Goal: Task Accomplishment & Management: Manage account settings

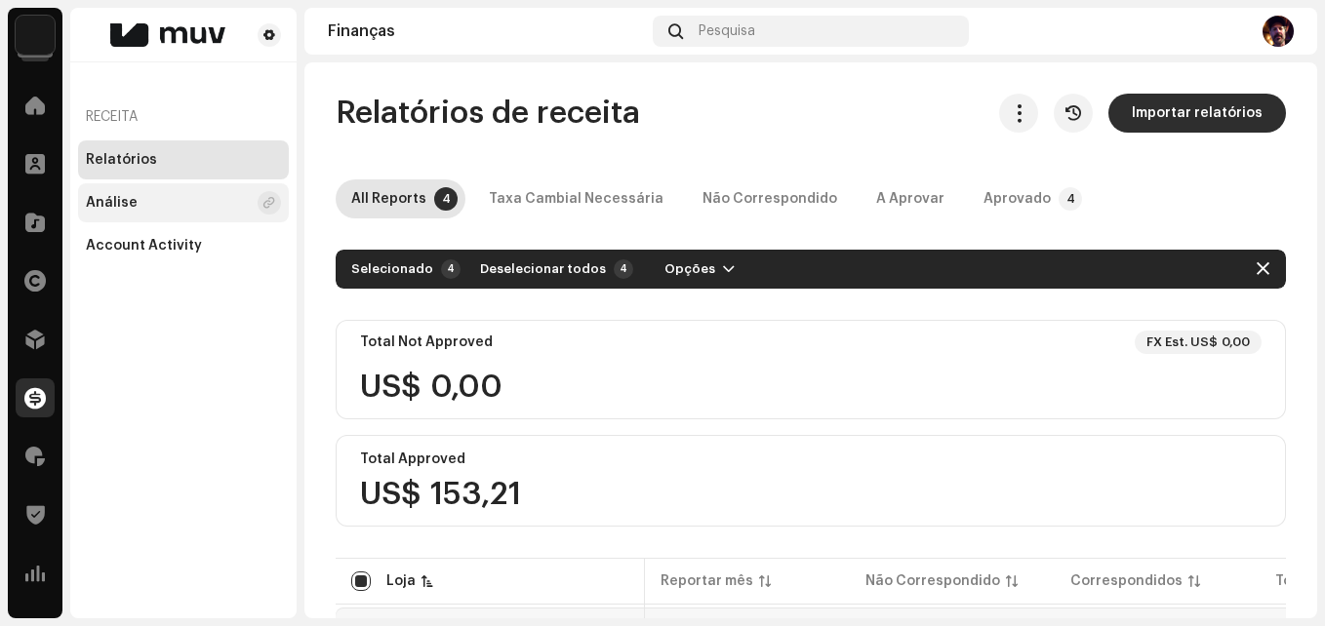
scroll to position [0, 383]
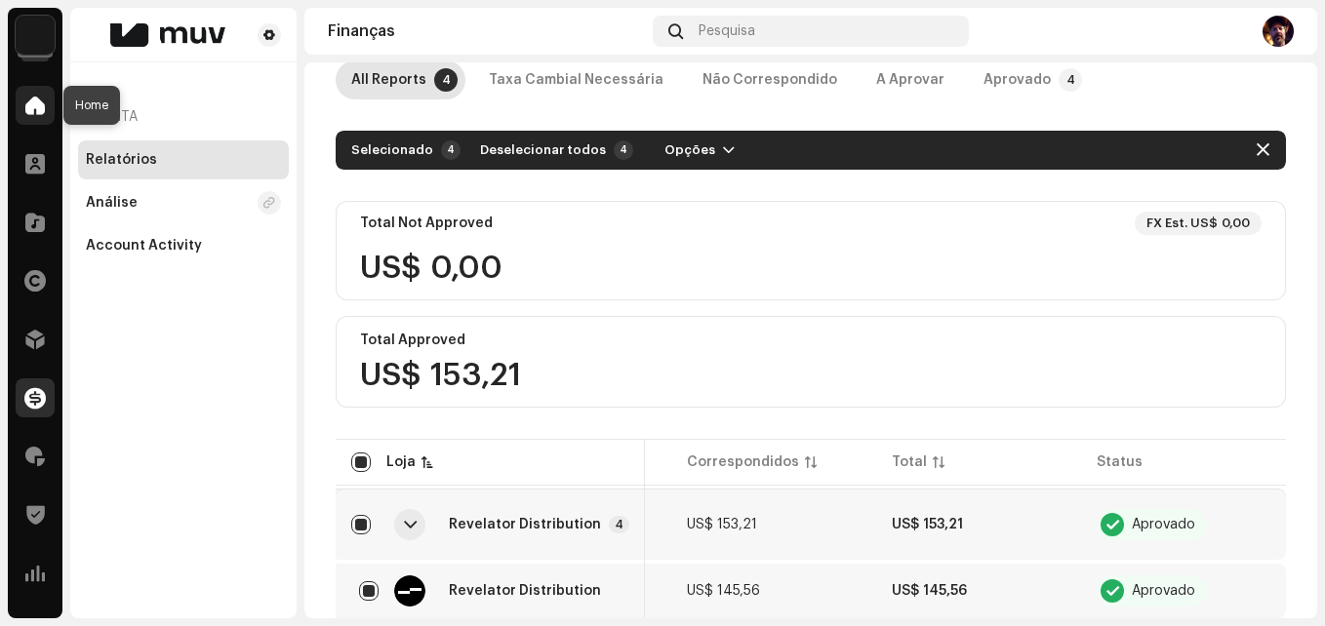
click at [45, 107] on div at bounding box center [35, 105] width 39 height 39
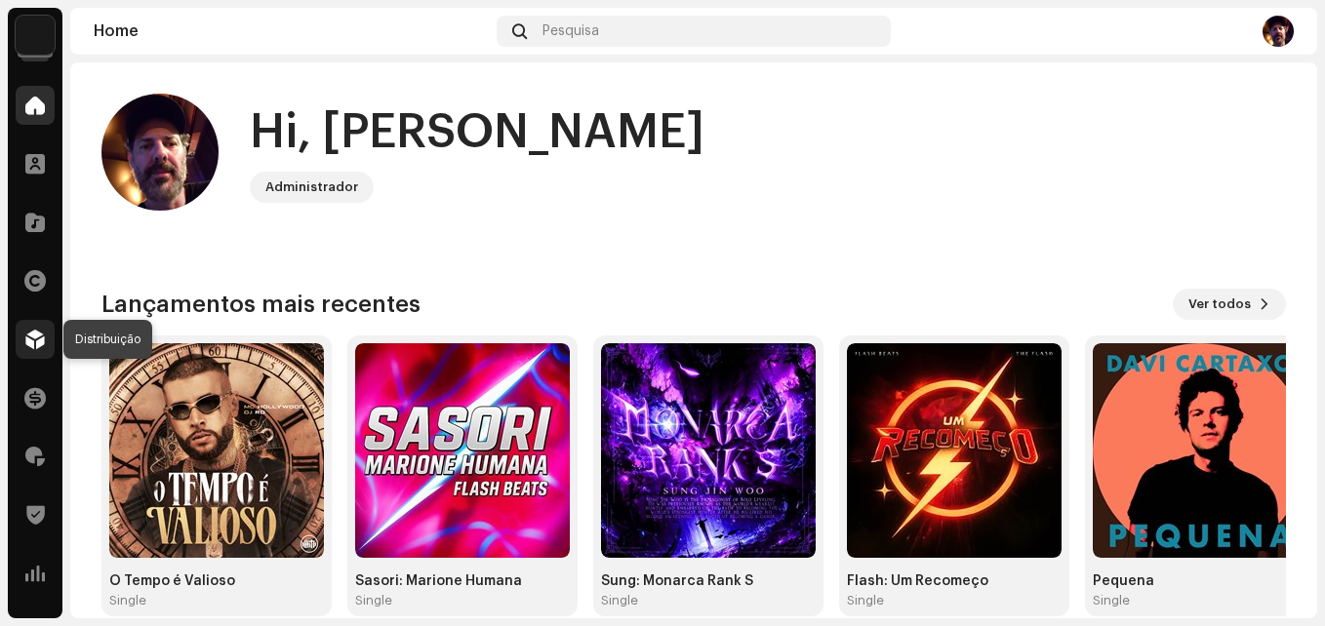
click at [46, 342] on div at bounding box center [35, 339] width 39 height 39
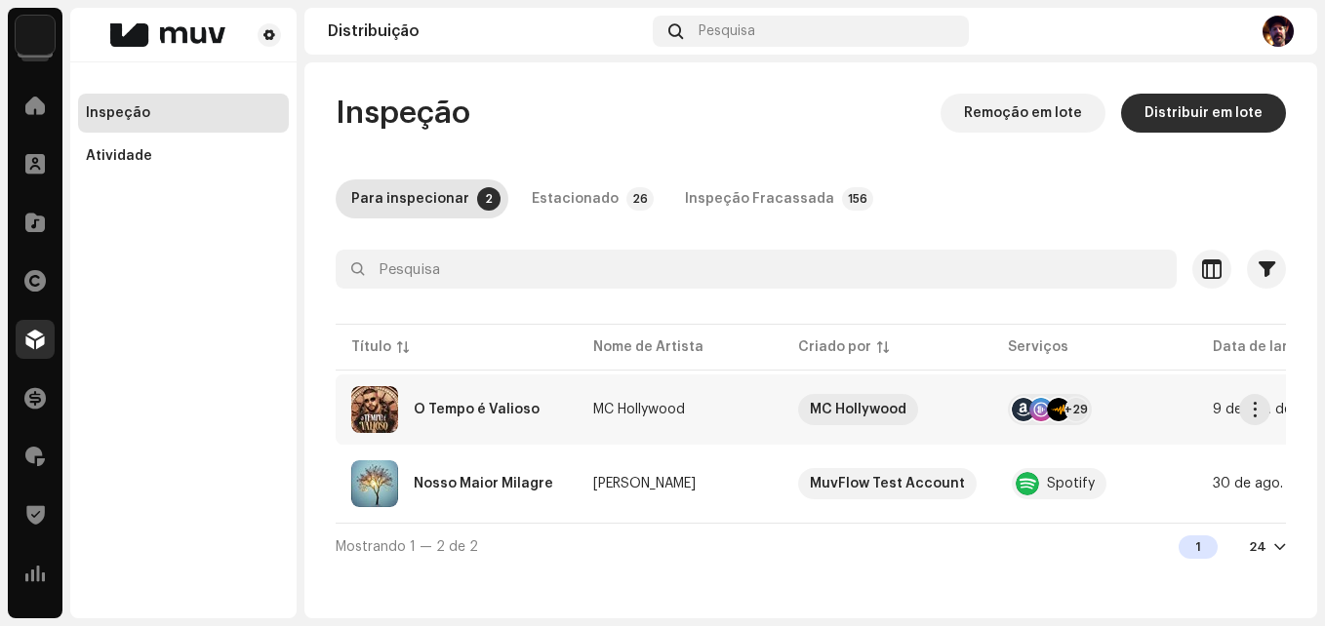
click at [543, 417] on div "O Tempo é Valioso" at bounding box center [456, 409] width 211 height 47
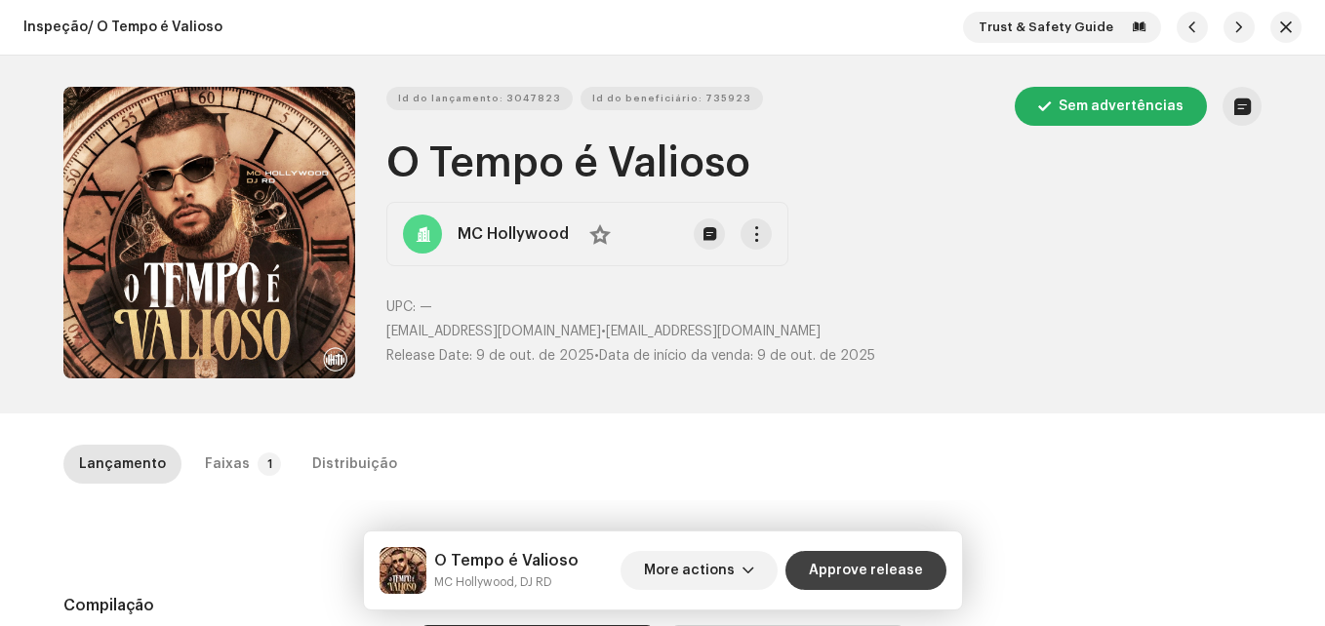
click at [881, 578] on span "Approve release" at bounding box center [866, 570] width 114 height 39
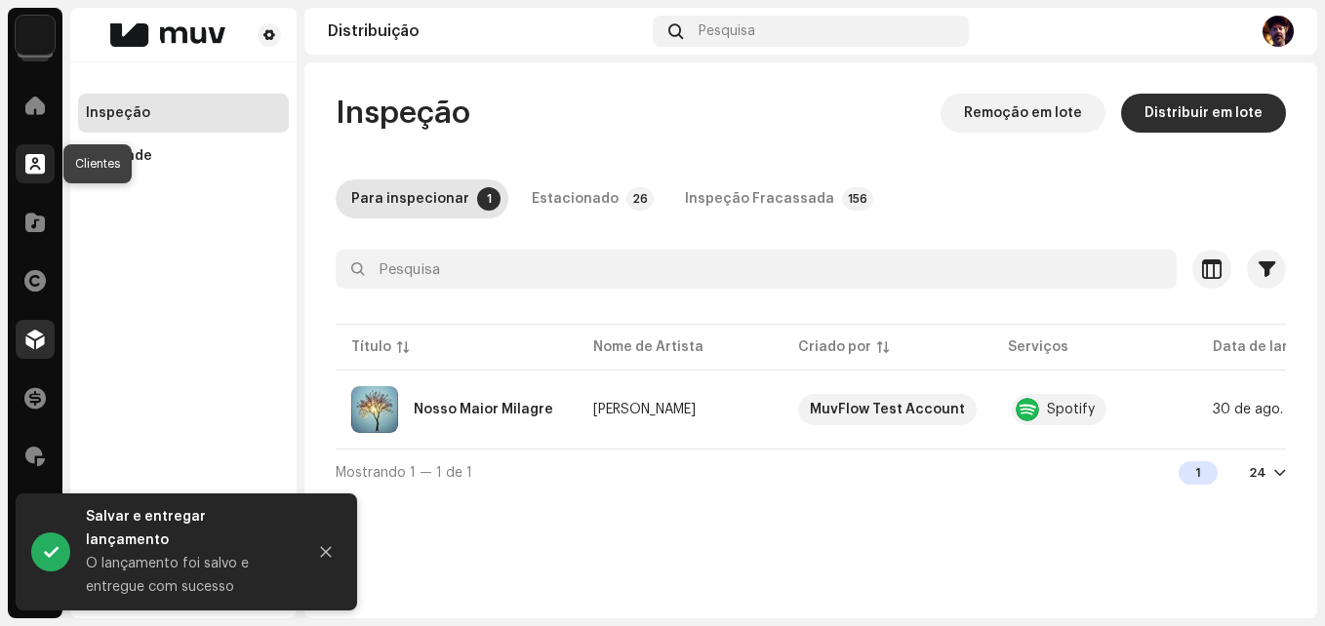
click at [37, 170] on span at bounding box center [35, 164] width 20 height 16
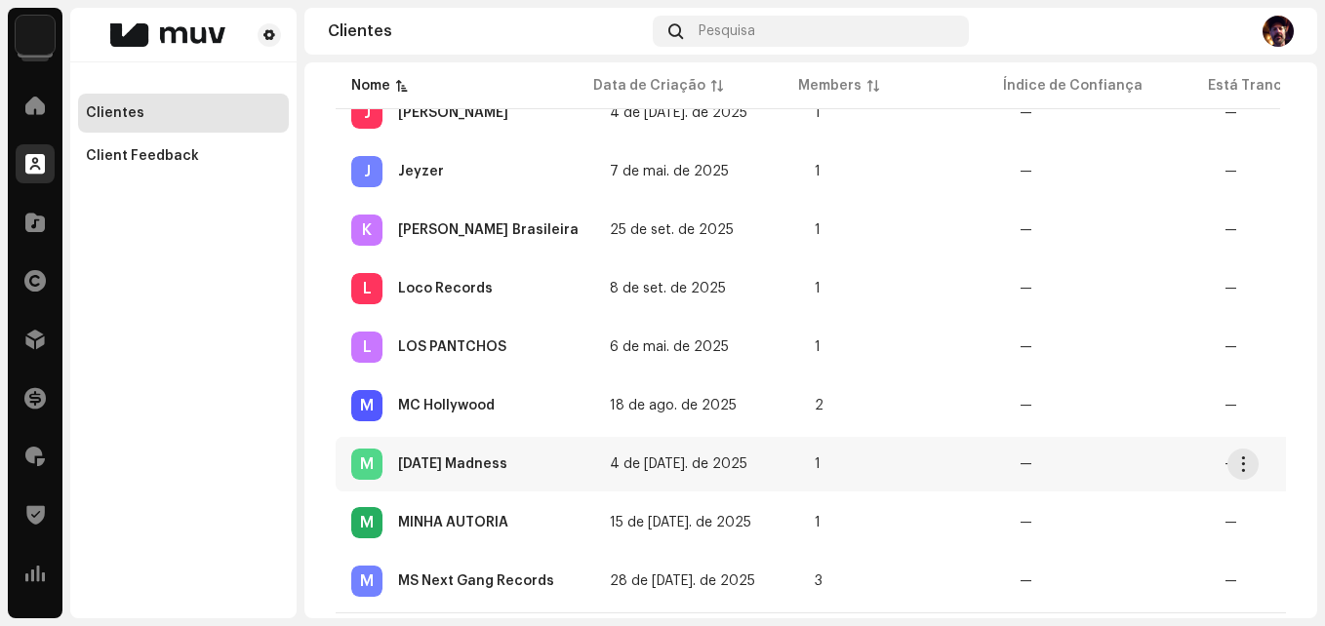
scroll to position [1268, 0]
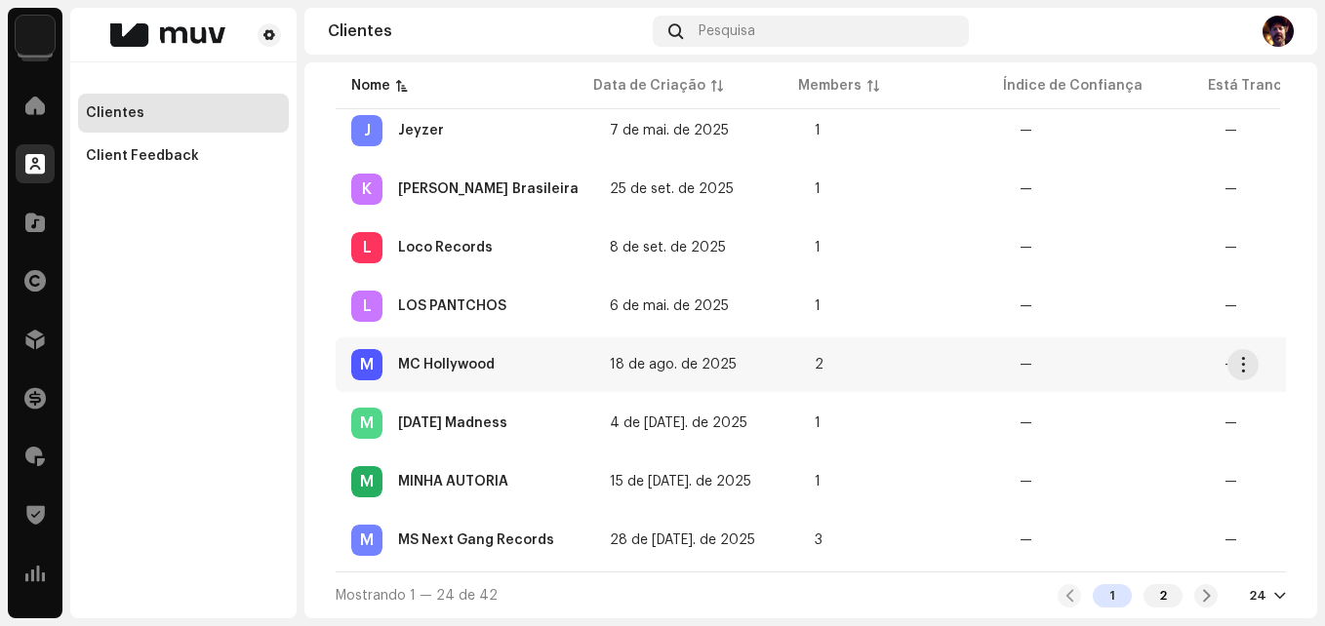
click at [465, 349] on div "M MC Hollywood" at bounding box center [464, 364] width 227 height 31
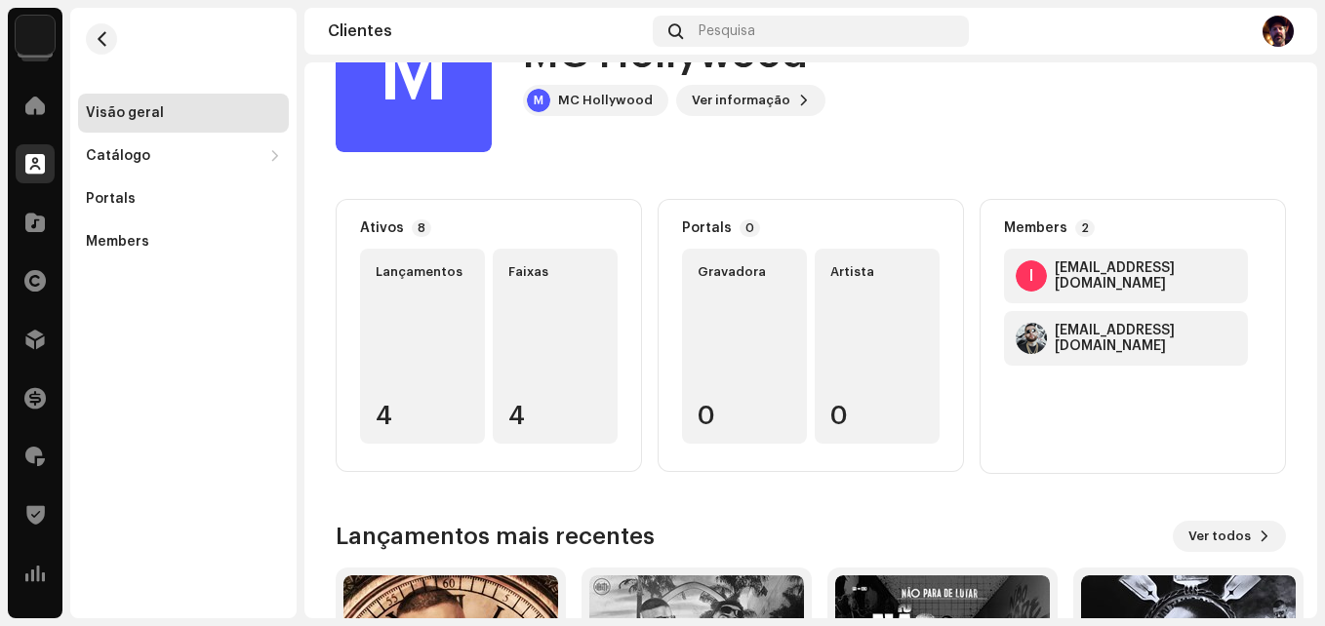
scroll to position [359, 0]
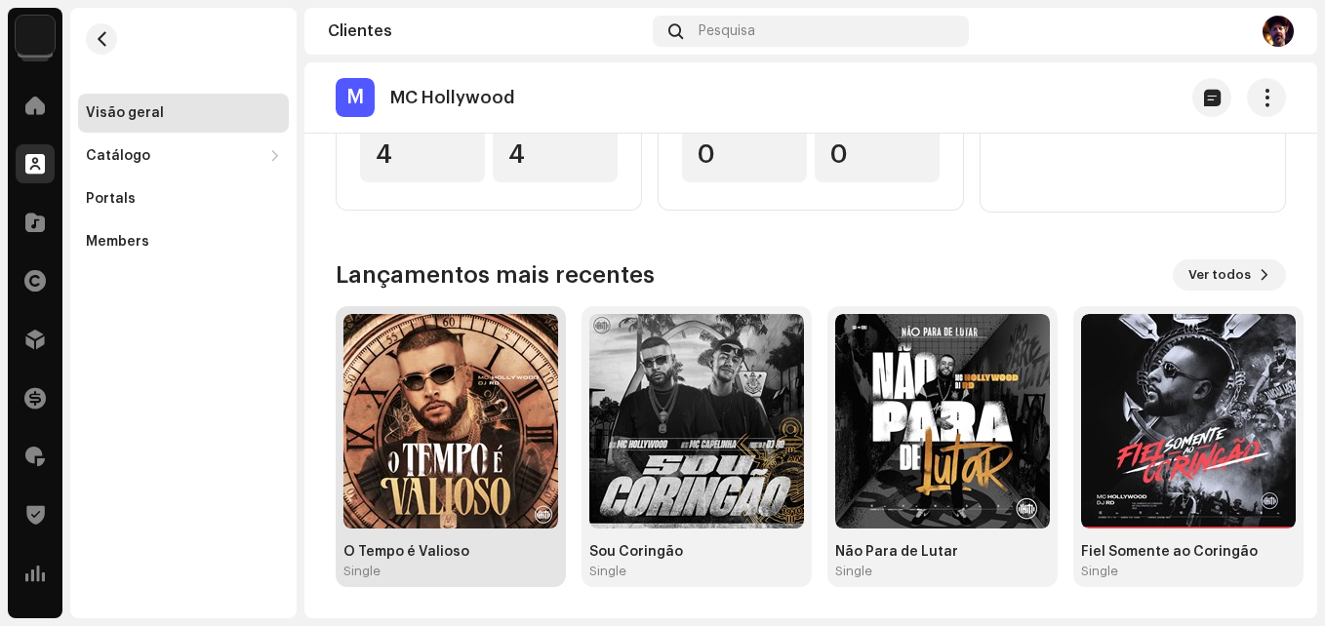
click at [493, 445] on img at bounding box center [450, 421] width 215 height 215
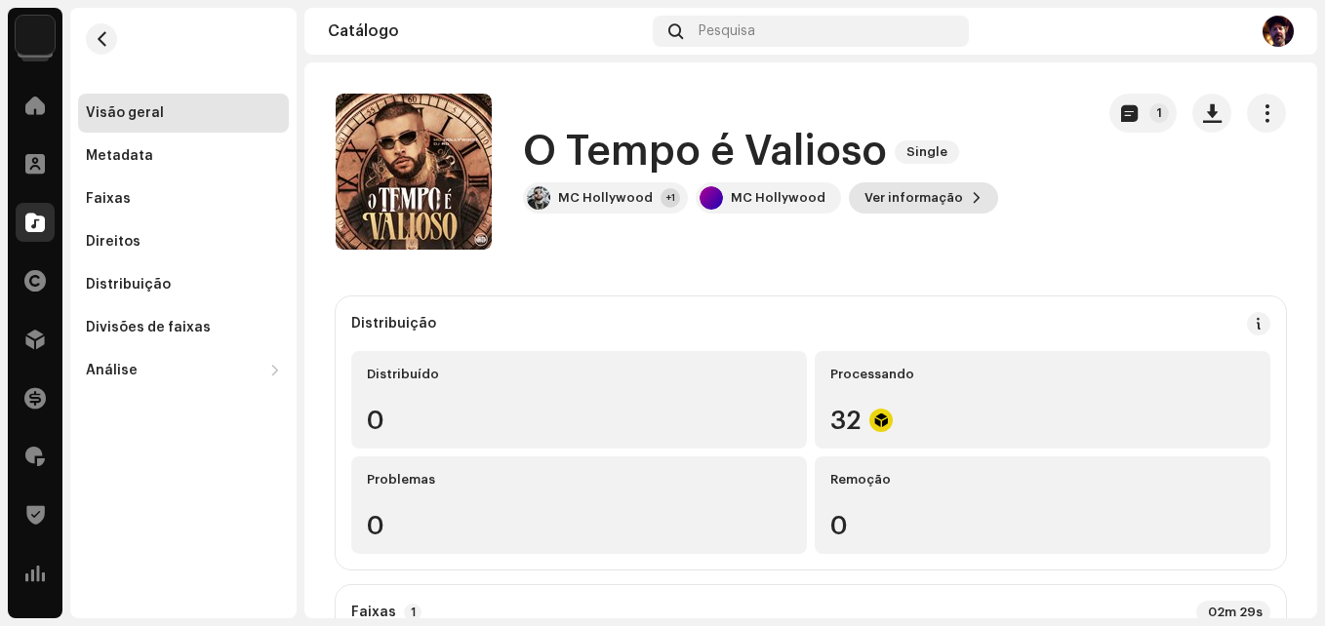
click at [904, 204] on span "Ver informação" at bounding box center [913, 198] width 99 height 39
click at [1046, 244] on div "O Tempo é Valioso 3047823 Metadata Distribuição Linguagem de Meta-Dados Portugu…" at bounding box center [662, 313] width 1325 height 626
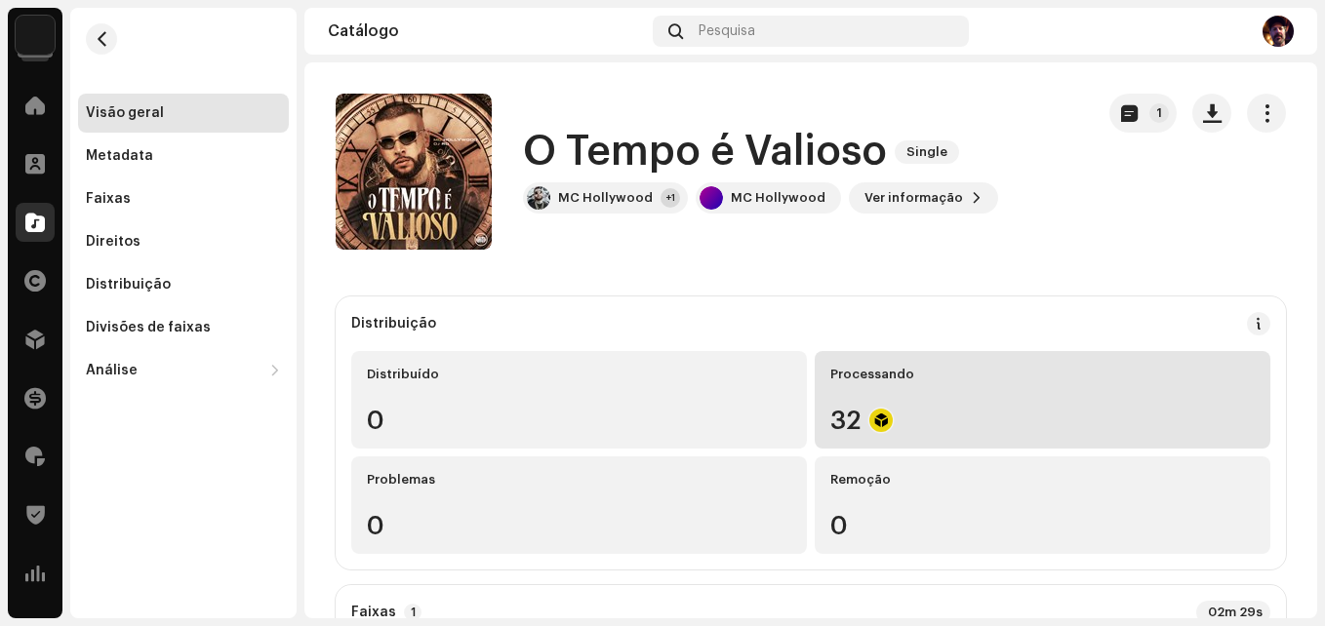
click at [929, 413] on div "32" at bounding box center [1042, 420] width 424 height 25
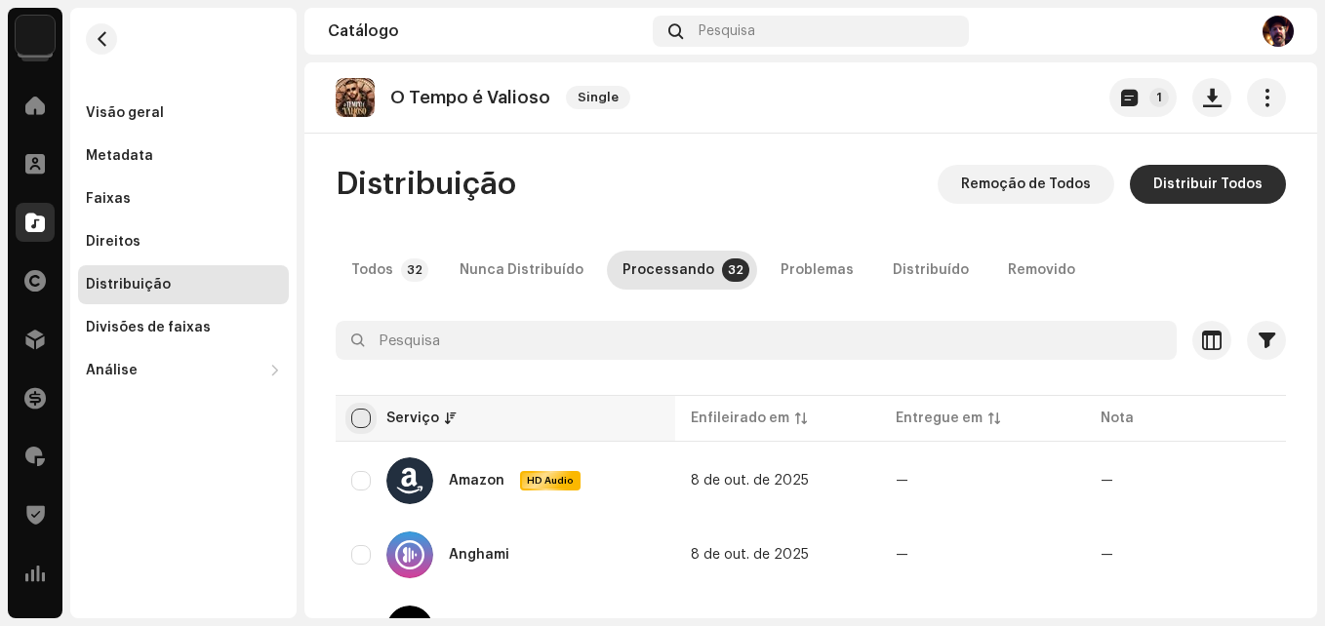
click at [362, 418] on input "checkbox" at bounding box center [361, 419] width 20 height 20
checkbox input "true"
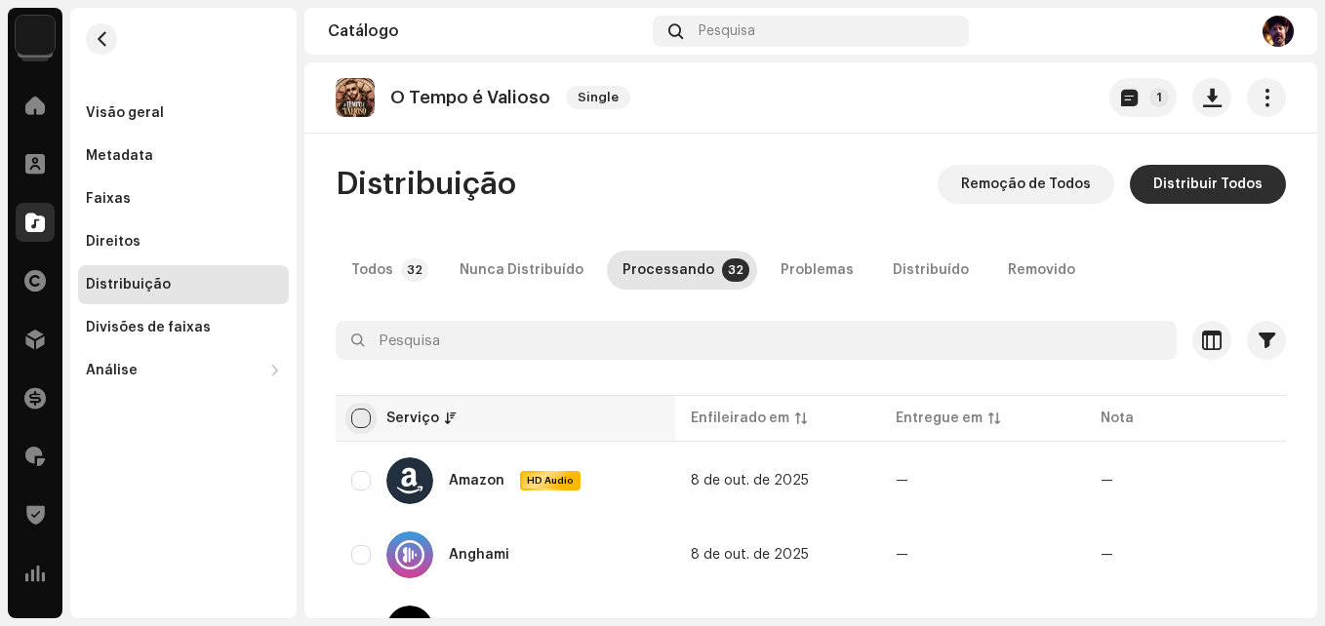
checkbox input "true"
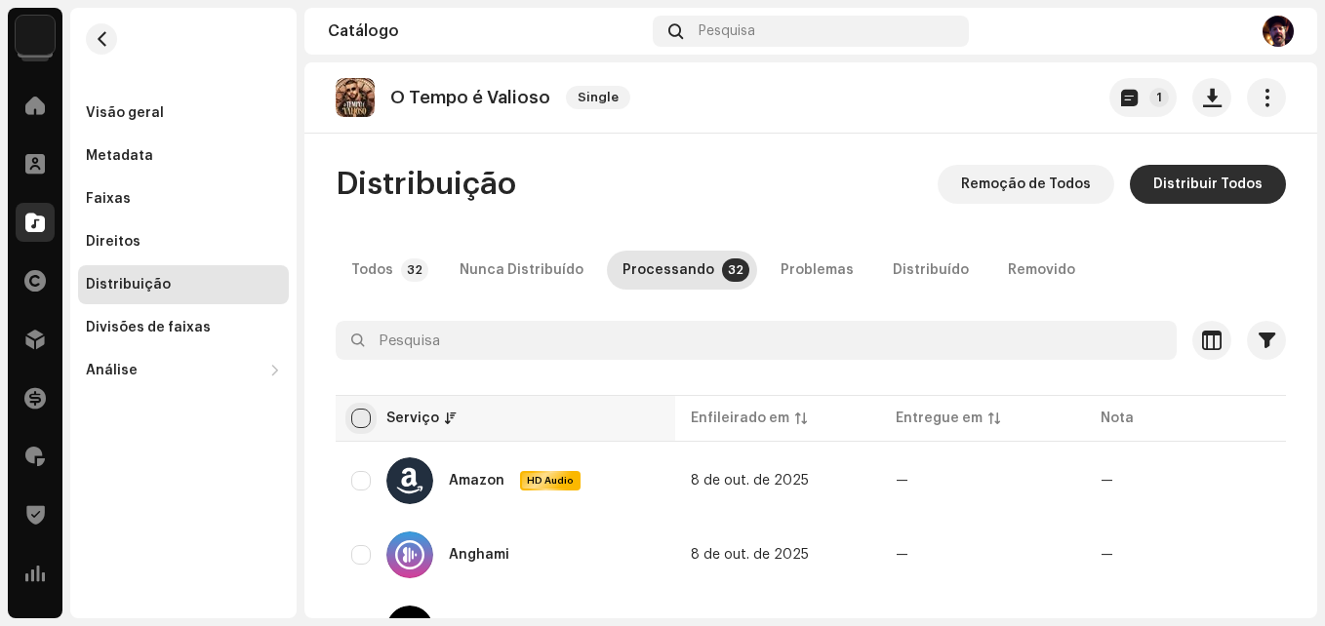
checkbox input "true"
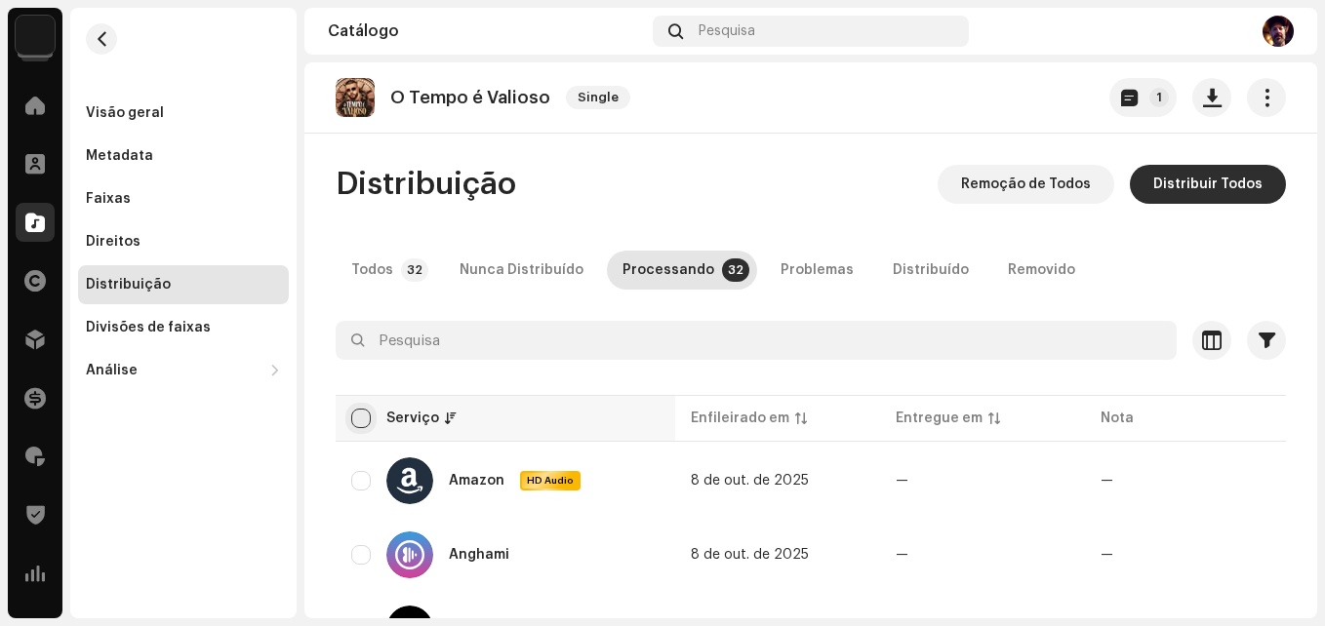
checkbox input "true"
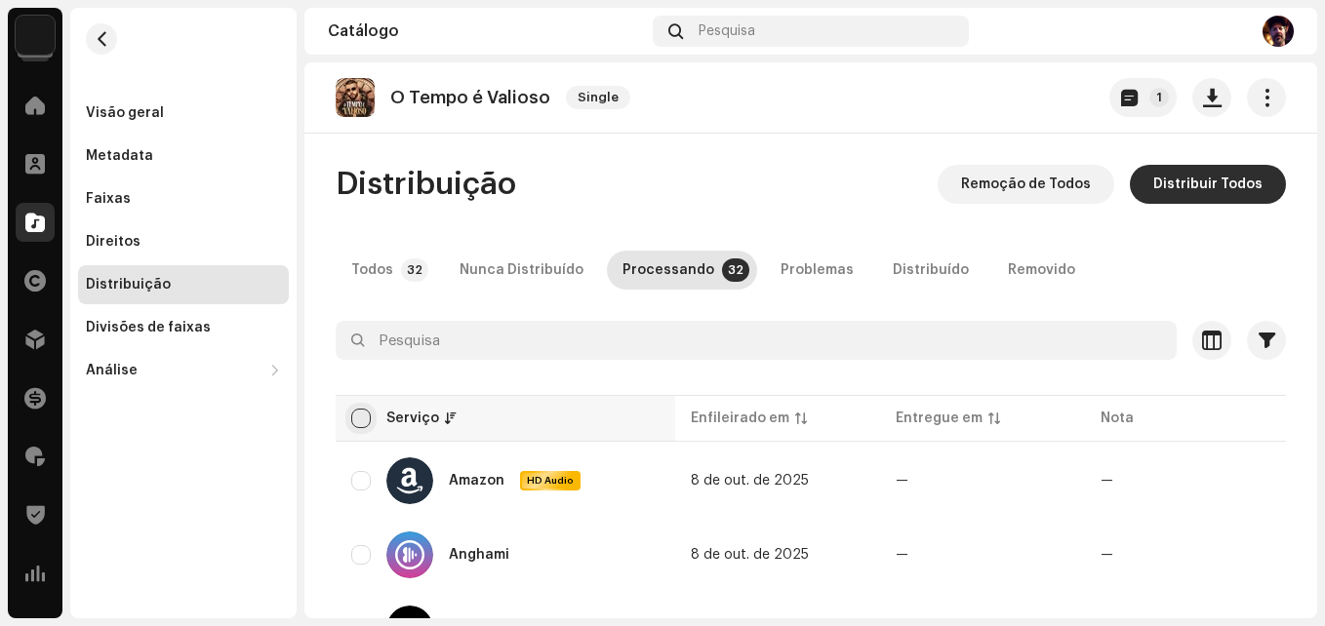
checkbox input "true"
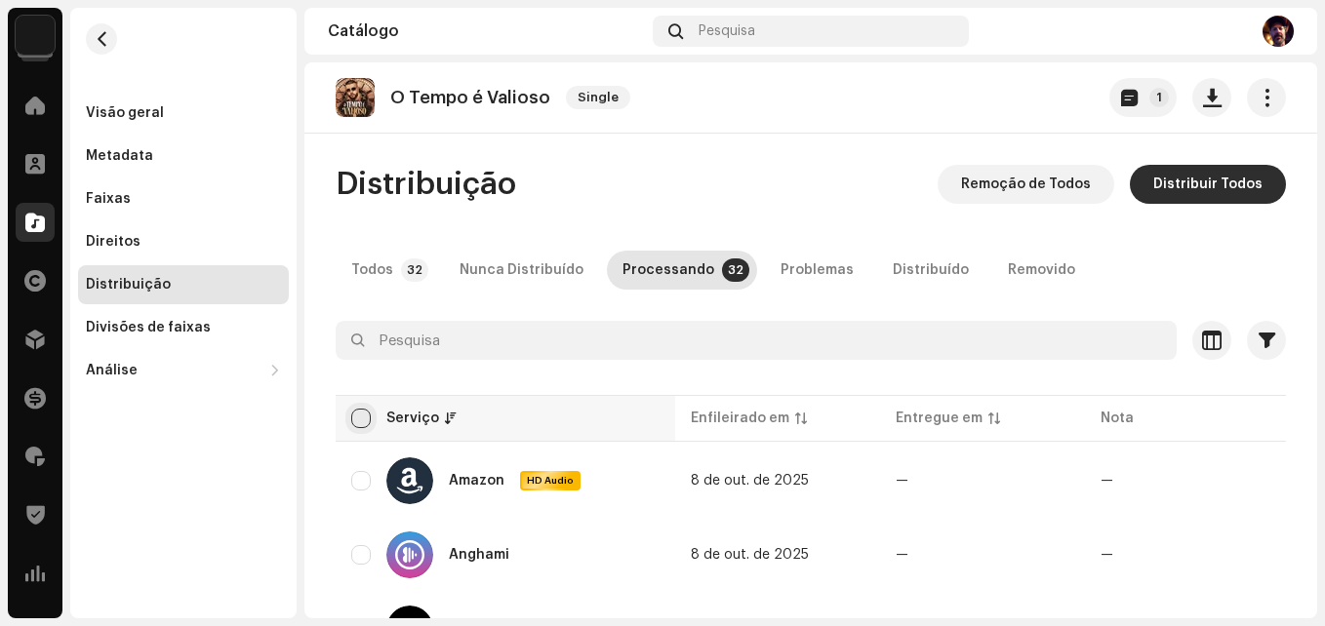
checkbox input "true"
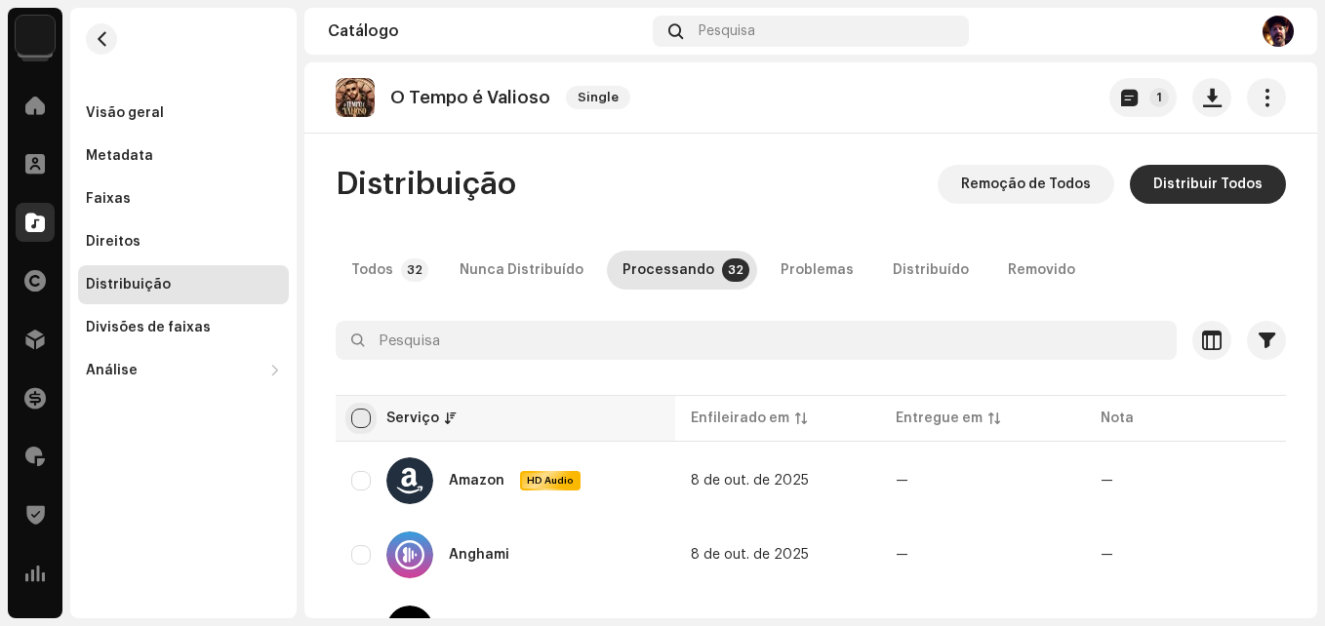
checkbox input "true"
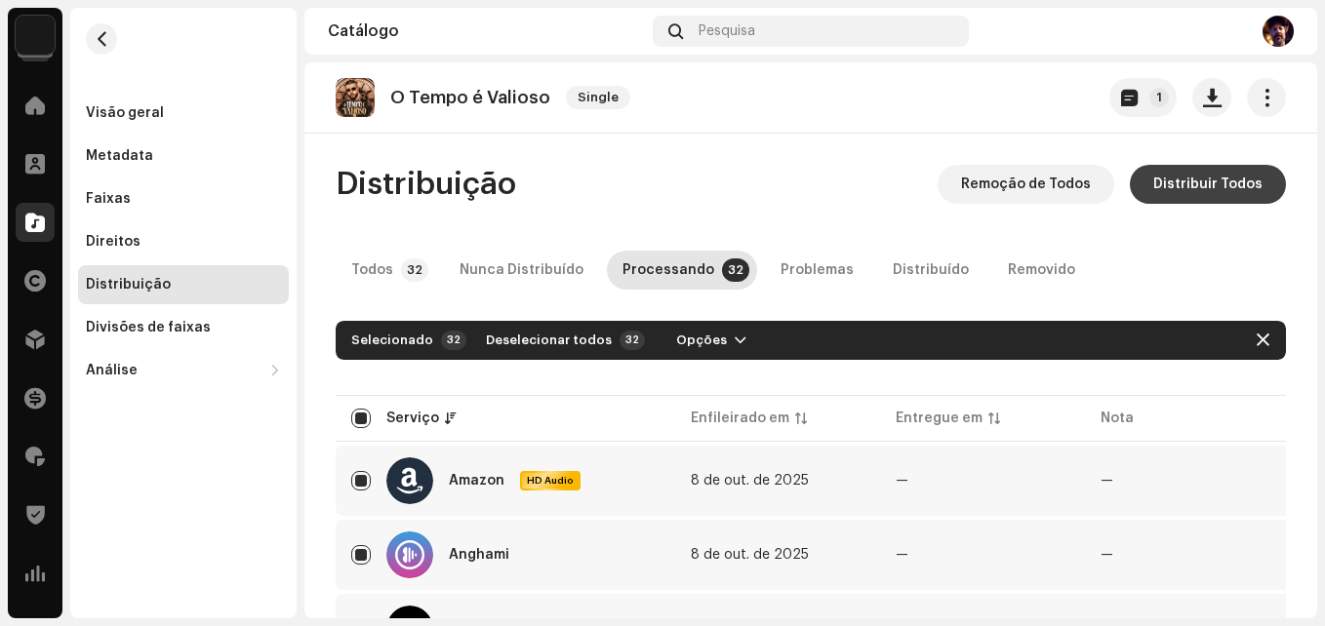
click at [1205, 193] on span "Distribuir Todos" at bounding box center [1207, 184] width 109 height 39
click at [1160, 263] on div "Não Elegível Para Distribuição Os serviços selecionados não estão qualificados …" at bounding box center [662, 313] width 1325 height 626
click at [1170, 188] on span "Distribuir Todos" at bounding box center [1207, 184] width 109 height 39
click at [1213, 258] on div "Não Elegível Para Distribuição Os serviços selecionados não estão qualificados …" at bounding box center [662, 313] width 1325 height 626
click at [814, 276] on div "Problemas" at bounding box center [816, 270] width 73 height 39
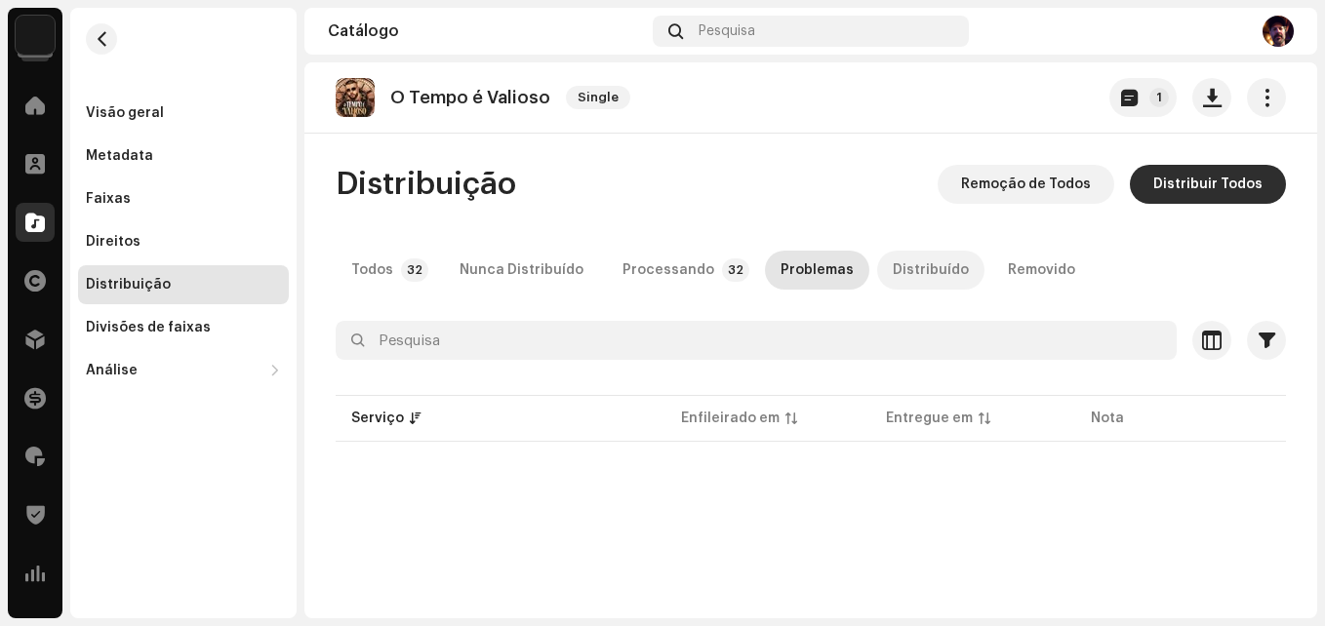
click at [901, 264] on div "Distribuído" at bounding box center [931, 270] width 76 height 39
click at [120, 294] on div "Distribuição" at bounding box center [183, 284] width 211 height 39
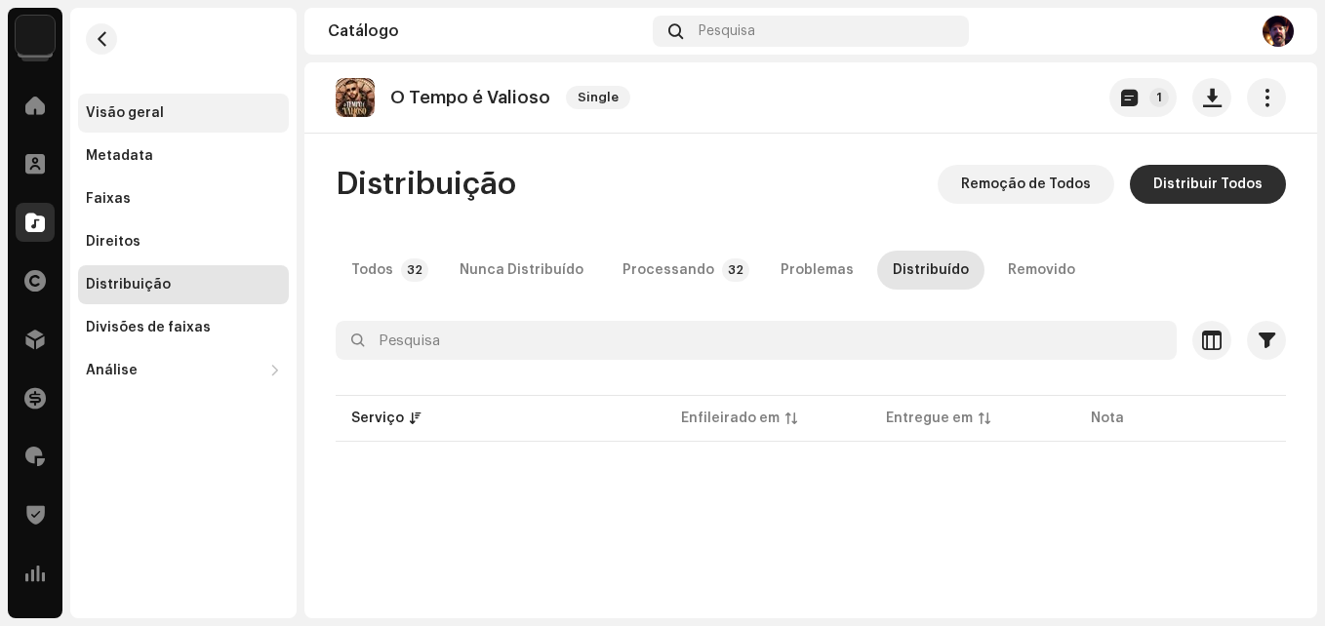
click at [145, 118] on div "Visão geral" at bounding box center [125, 113] width 78 height 16
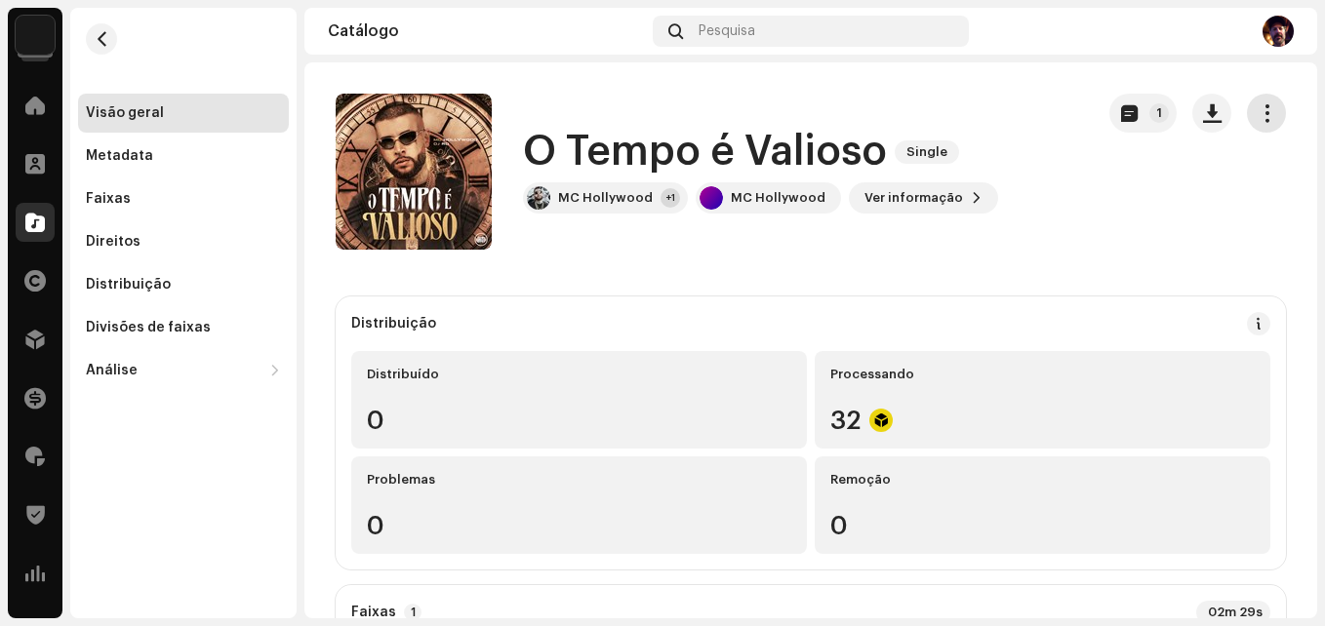
click at [1264, 119] on button "button" at bounding box center [1266, 113] width 39 height 39
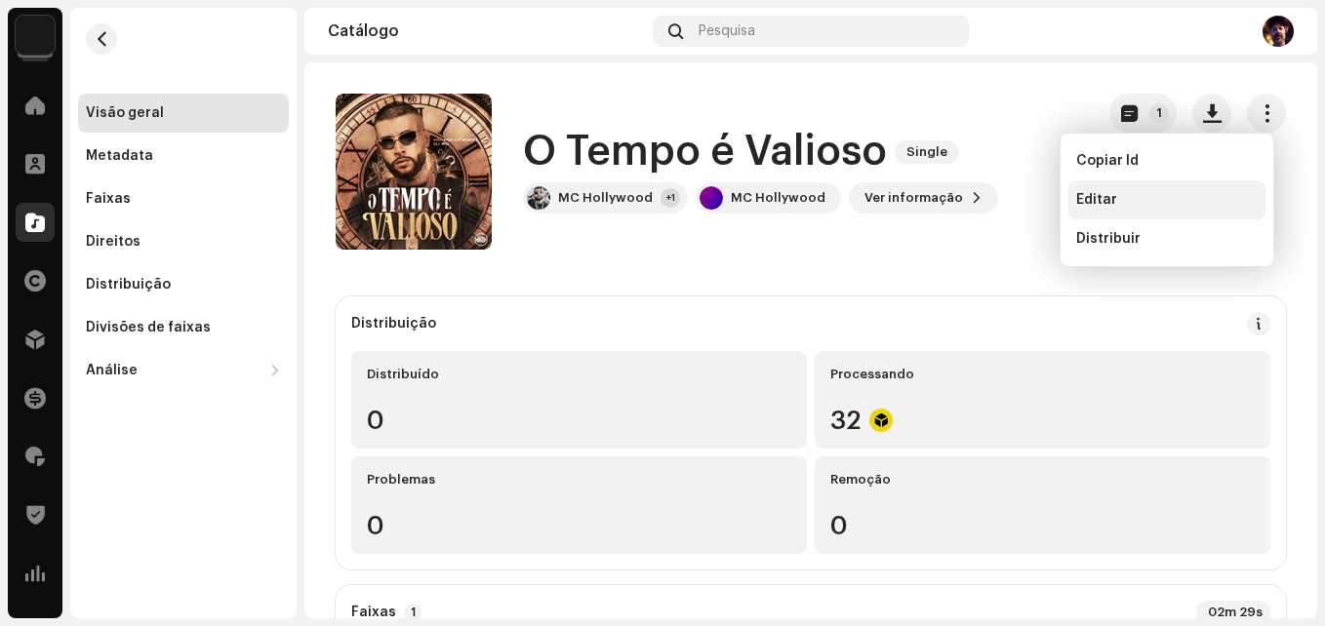
click at [1088, 202] on span "Editar" at bounding box center [1096, 200] width 41 height 16
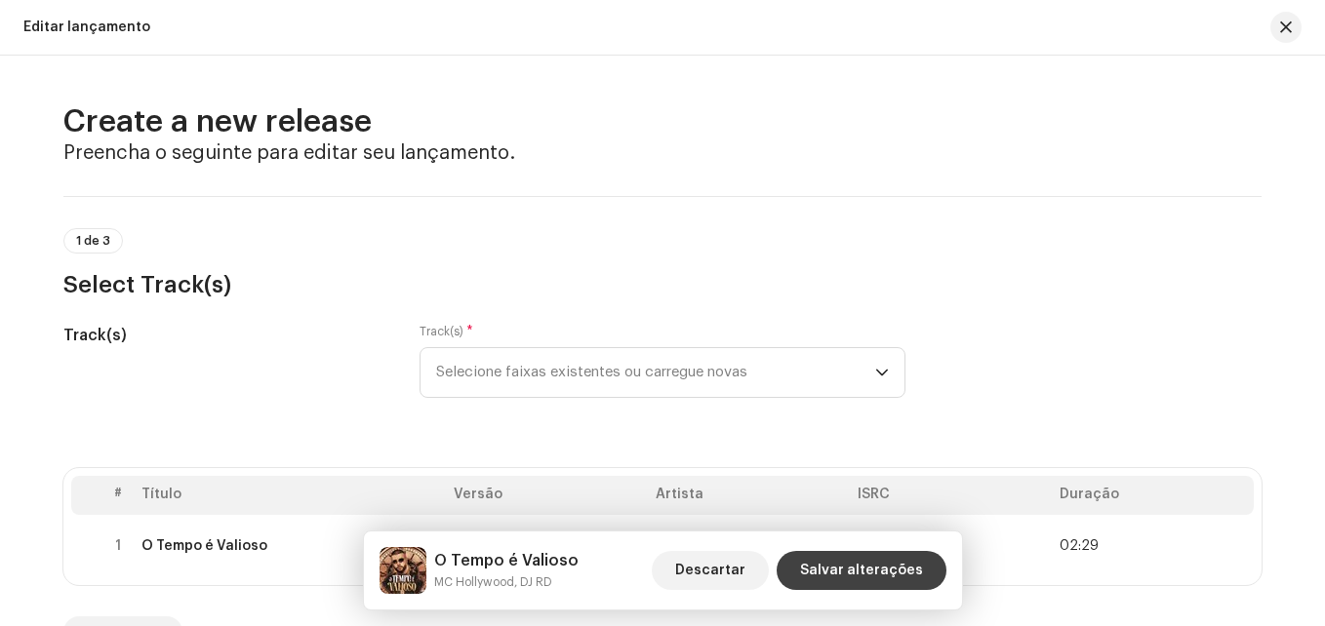
click at [848, 576] on span "Salvar alterações" at bounding box center [861, 570] width 123 height 39
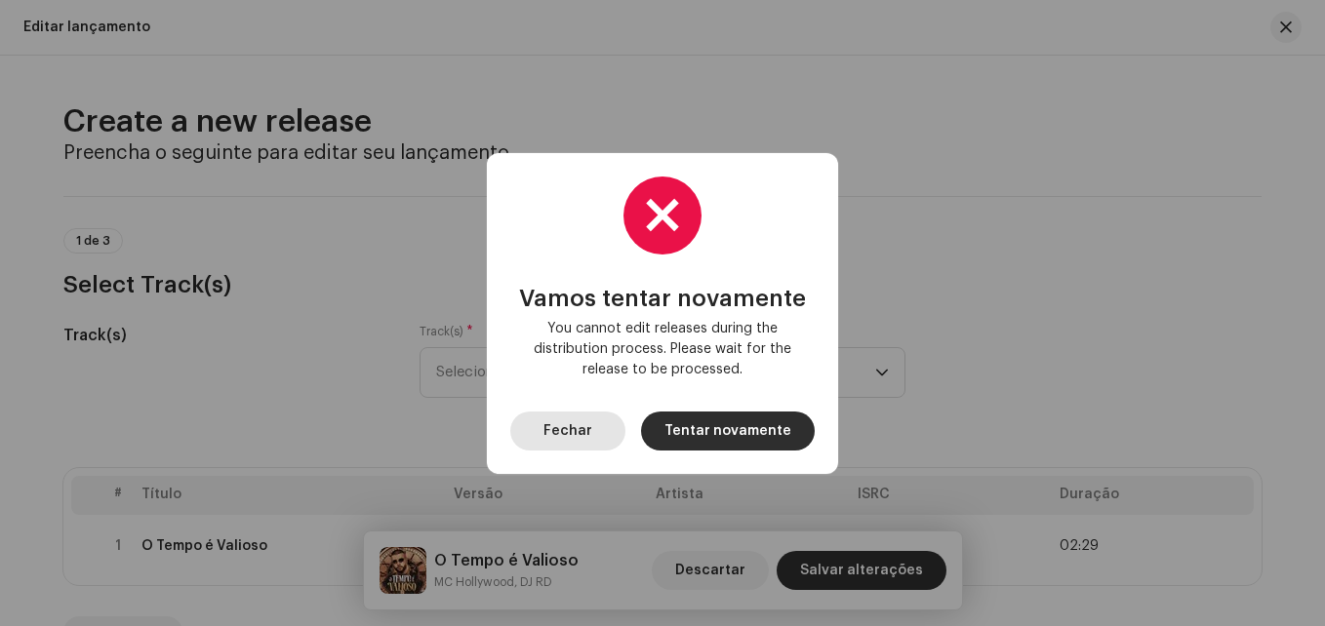
click at [580, 435] on span "Fechar" at bounding box center [567, 431] width 49 height 39
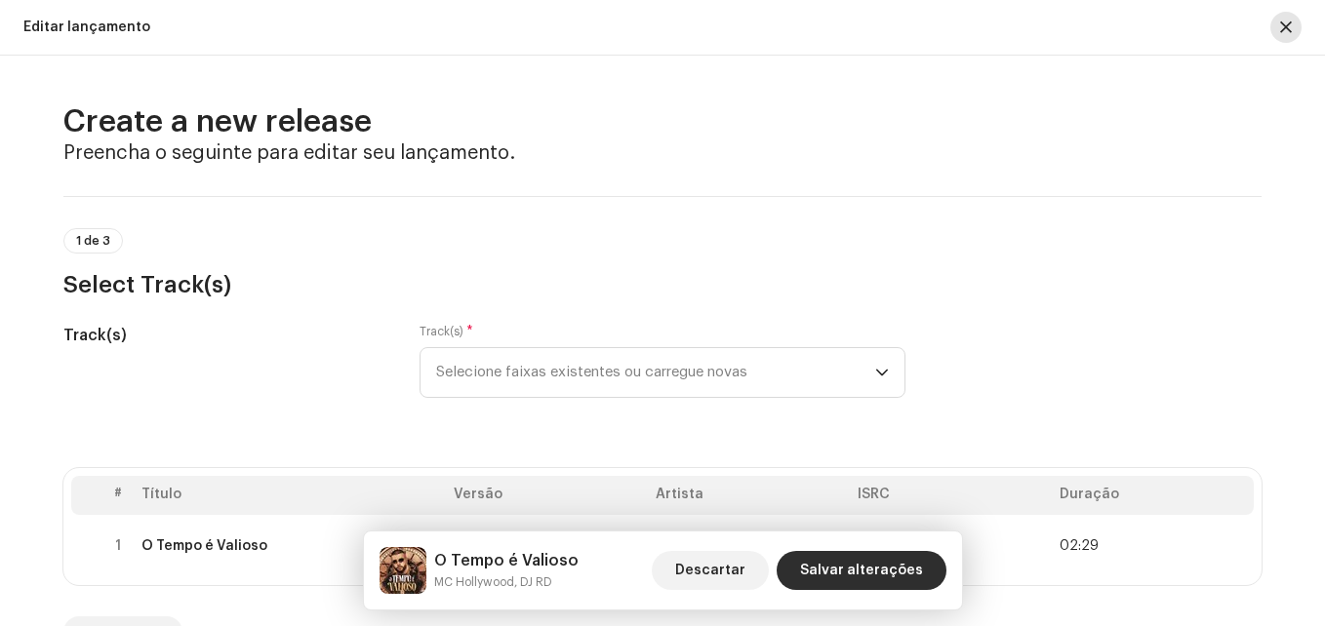
click at [1283, 37] on button "button" at bounding box center [1285, 27] width 31 height 31
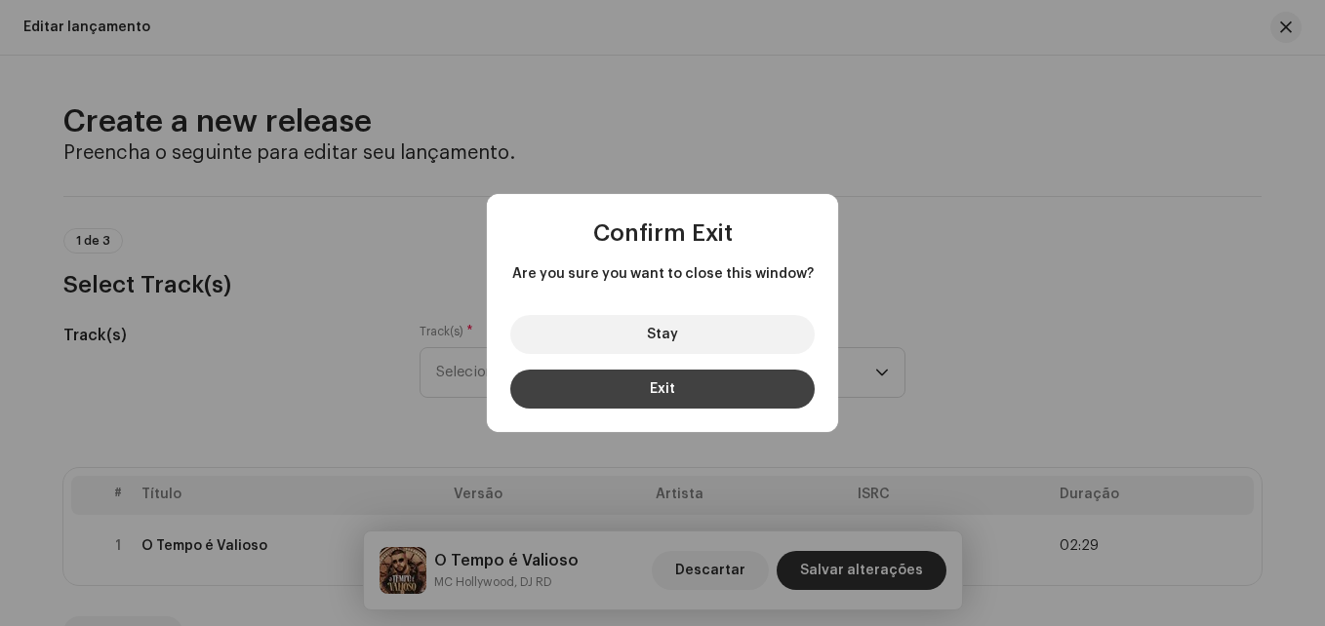
click at [673, 385] on span "Exit" at bounding box center [662, 389] width 25 height 14
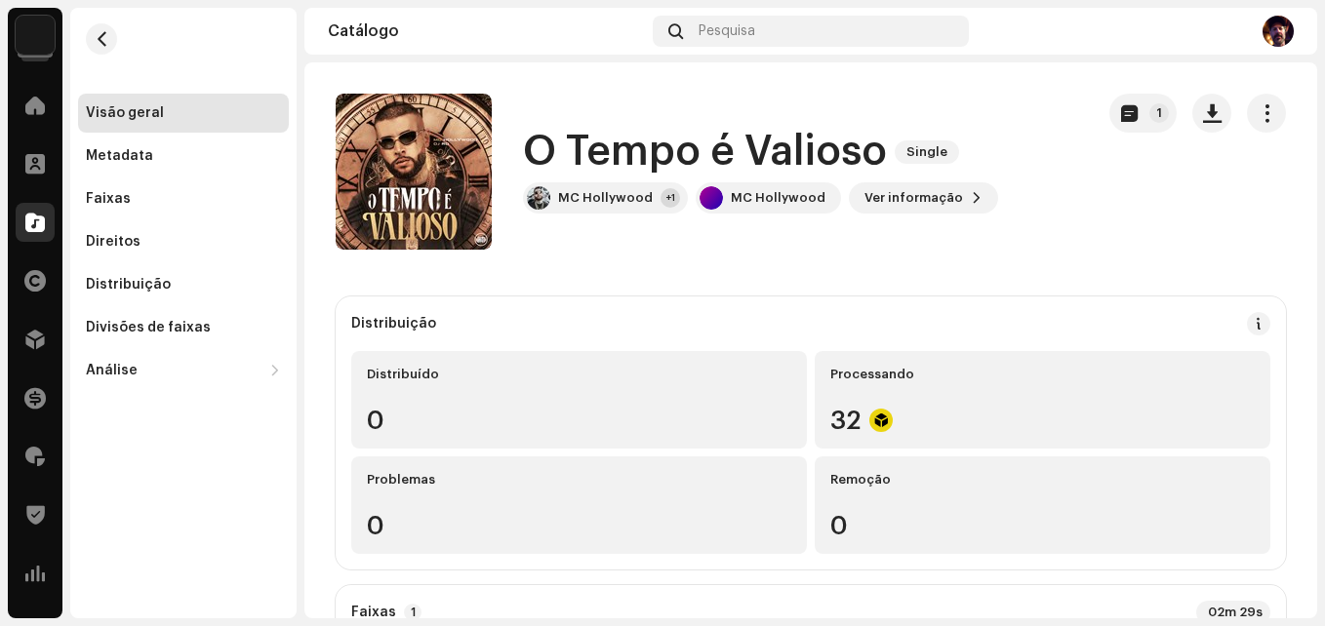
click at [37, 36] on img at bounding box center [35, 35] width 39 height 39
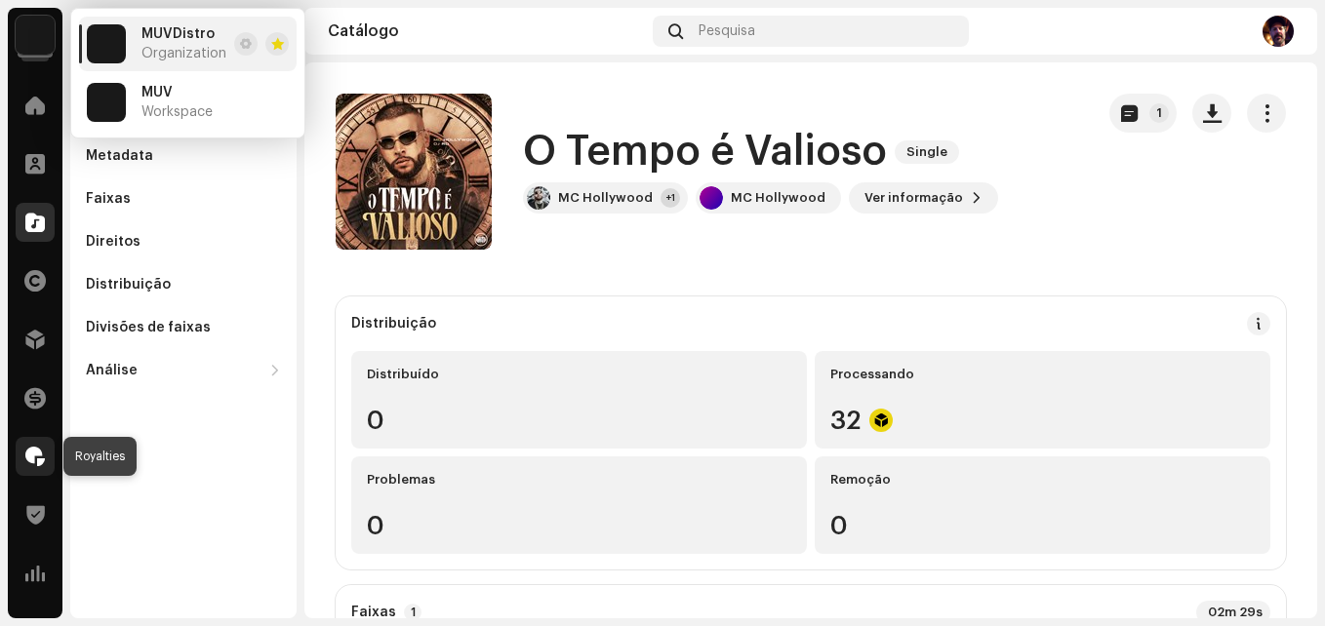
click at [39, 457] on span at bounding box center [35, 457] width 20 height 16
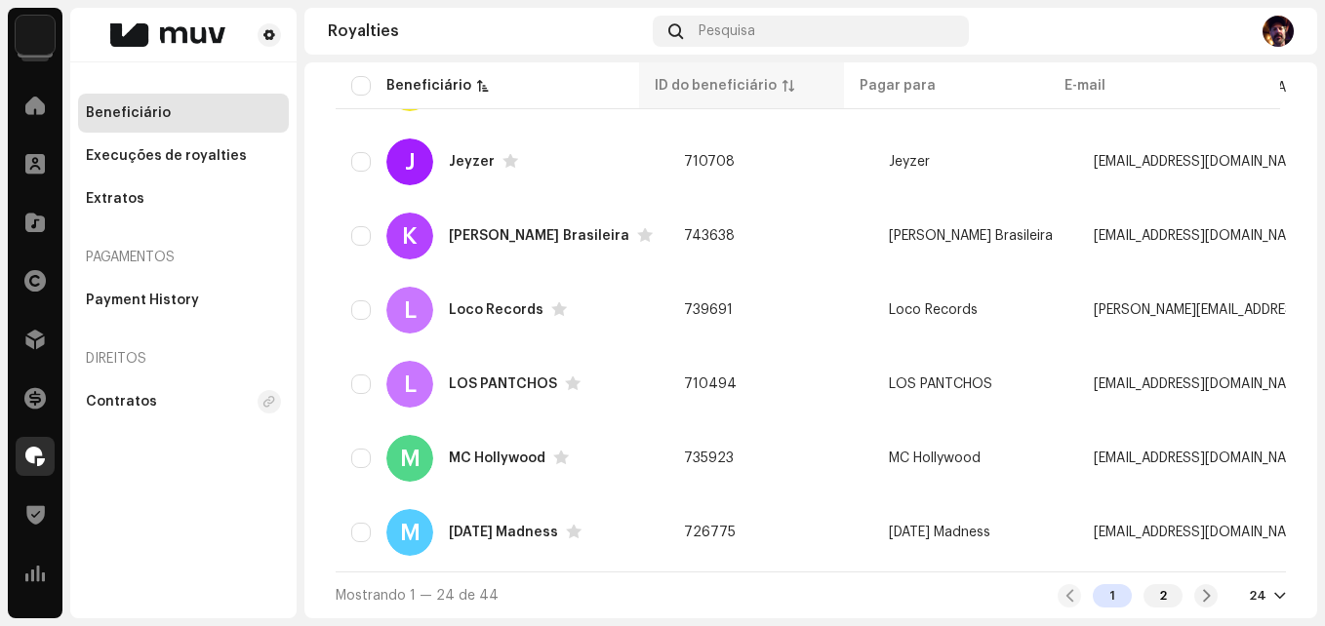
scroll to position [1595, 0]
click at [1244, 454] on span "button" at bounding box center [1243, 459] width 15 height 16
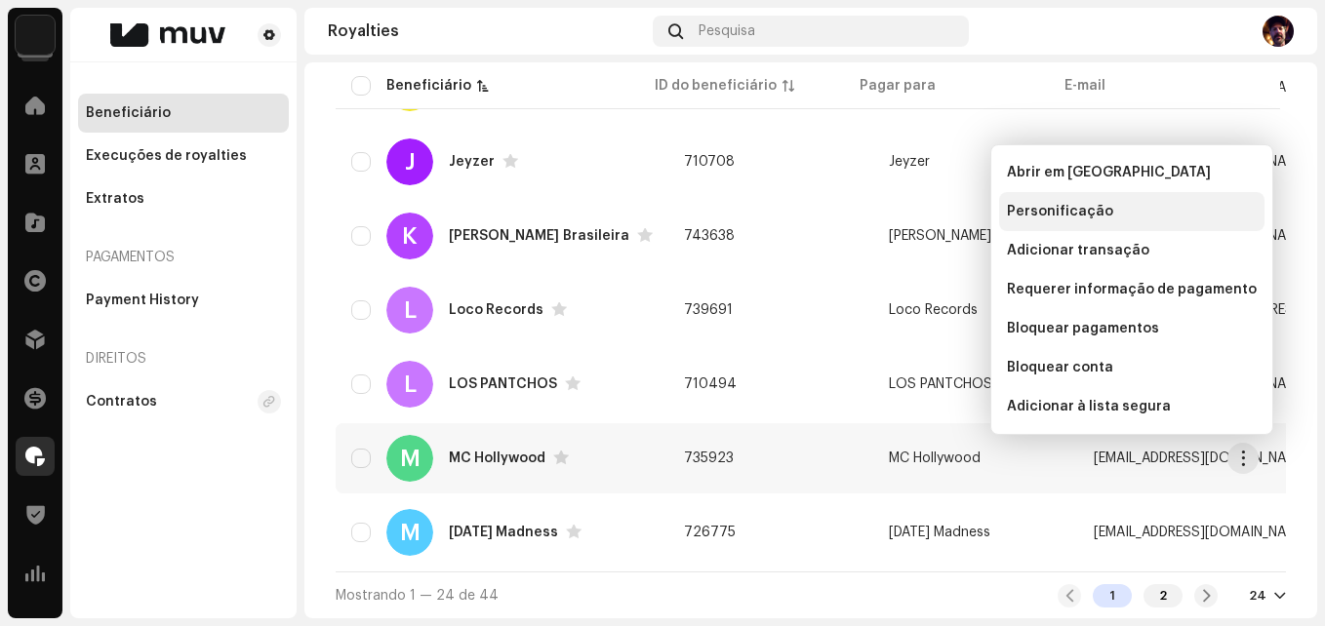
click at [1082, 214] on span "Personificação" at bounding box center [1060, 212] width 106 height 16
